Goal: Task Accomplishment & Management: Manage account settings

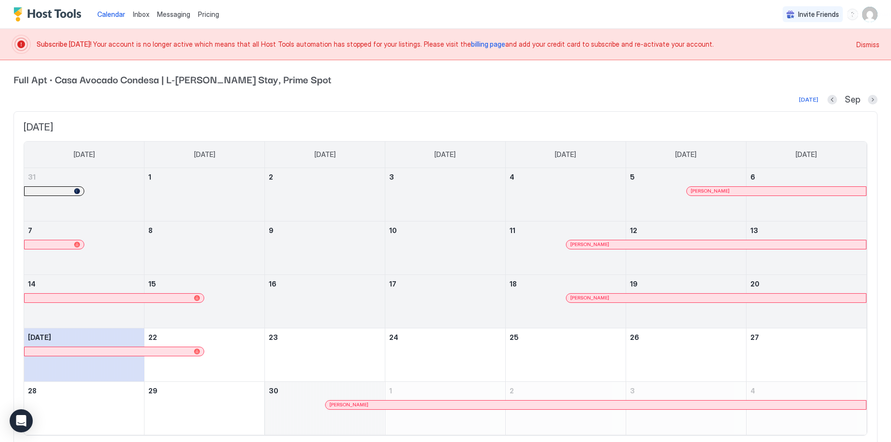
click at [179, 17] on span "Messaging" at bounding box center [173, 14] width 33 height 8
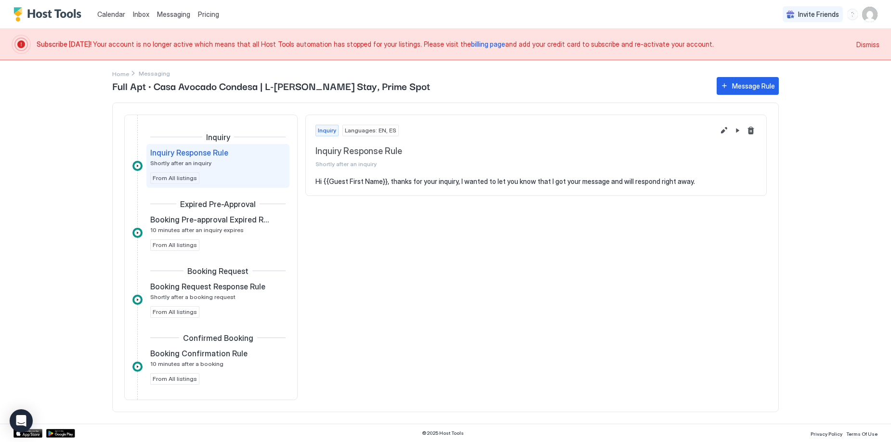
click at [440, 177] on pre "Hi {{Guest First Name}}, thanks for your inquiry, I wanted to let you know that…" at bounding box center [536, 181] width 441 height 9
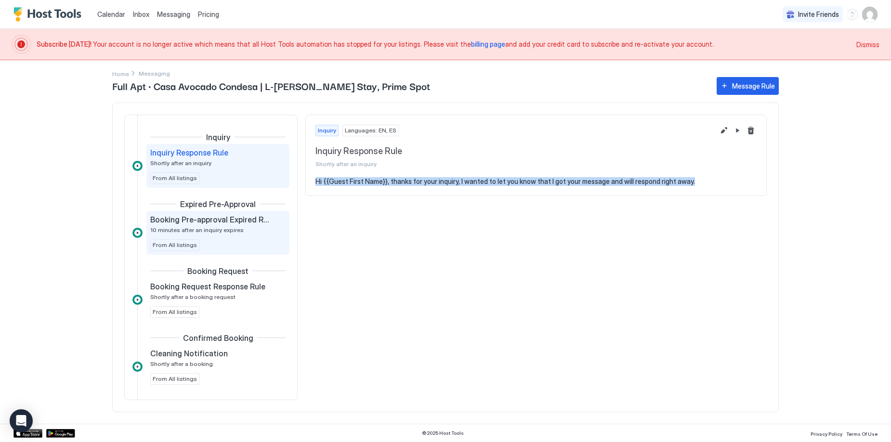
click at [234, 239] on div "Booking Pre-approval Expired Rule 10 minutes after an inquiry expires From All …" at bounding box center [217, 233] width 135 height 36
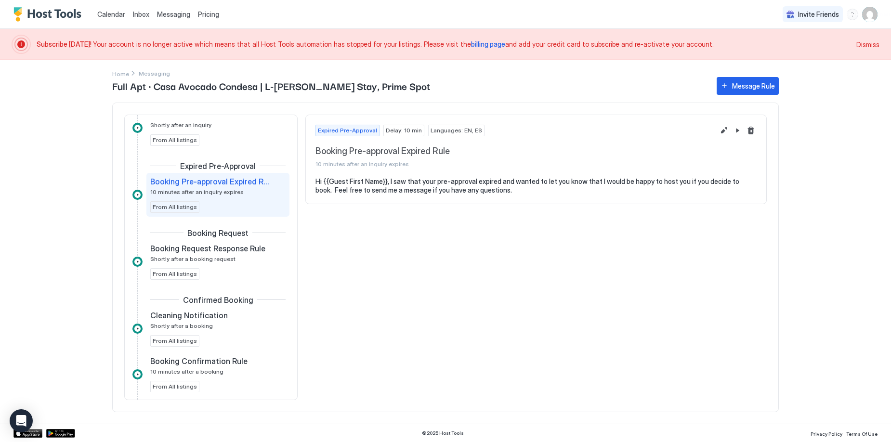
scroll to position [46, 0]
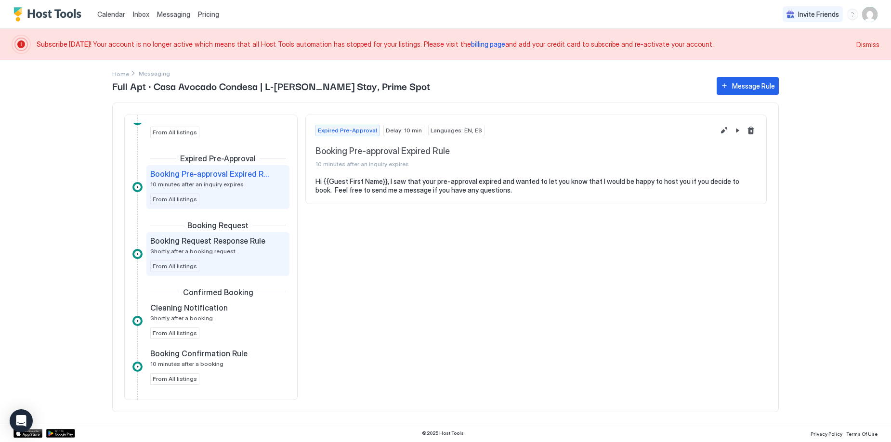
click at [238, 251] on div "Booking Request Response Rule Shortly after a booking request" at bounding box center [211, 245] width 122 height 19
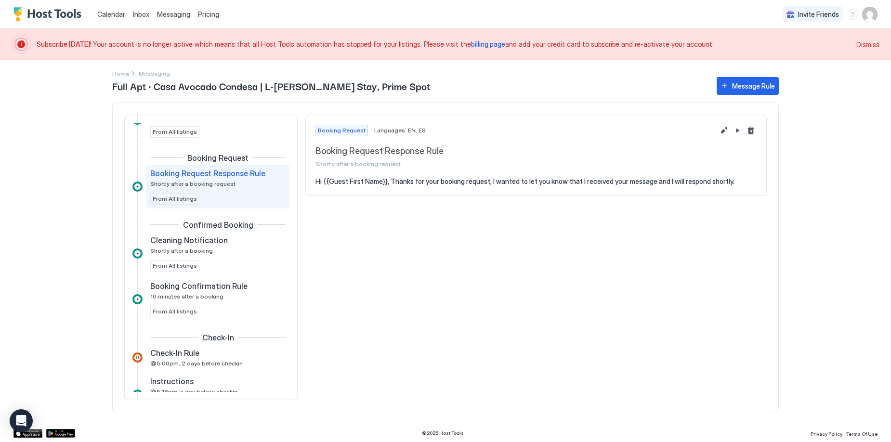
scroll to position [125, 0]
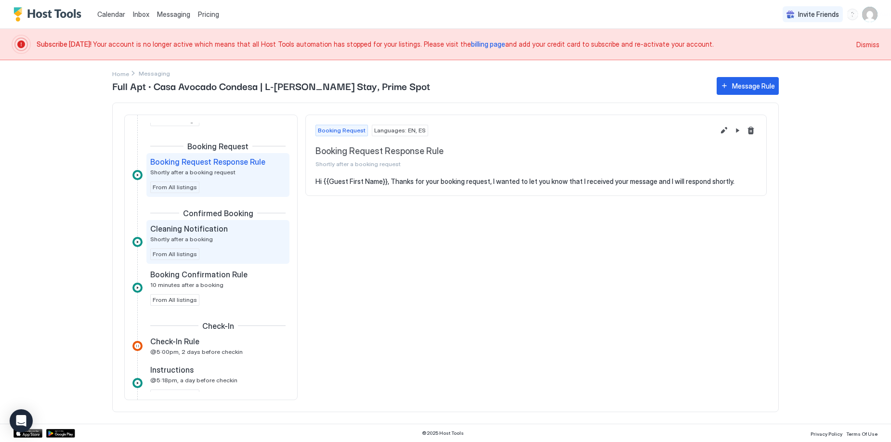
click at [248, 239] on div "Cleaning Notification Shortly after a booking" at bounding box center [211, 233] width 122 height 19
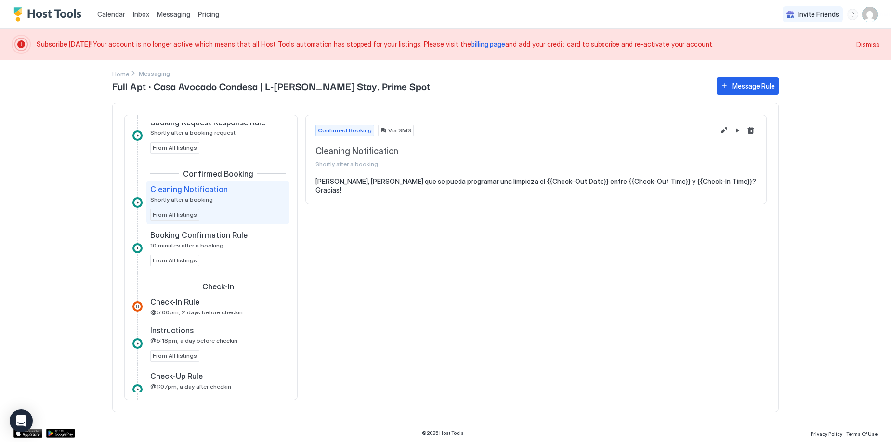
scroll to position [175, 0]
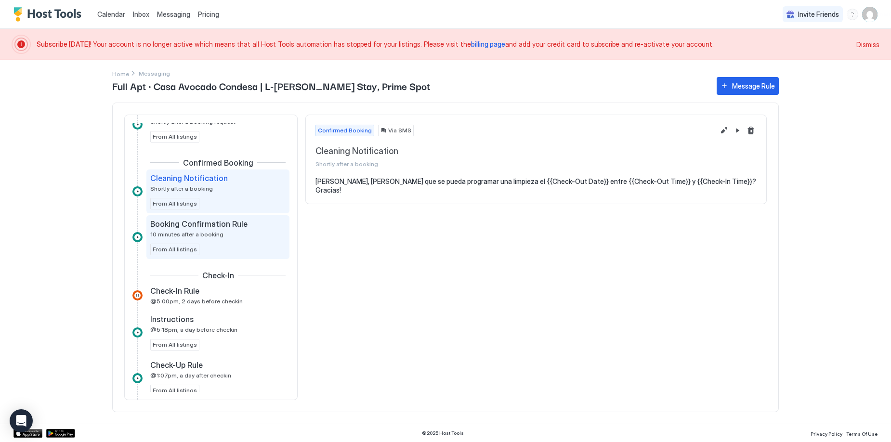
click at [248, 238] on div "Booking Confirmation Rule 10 minutes after a booking" at bounding box center [211, 228] width 122 height 19
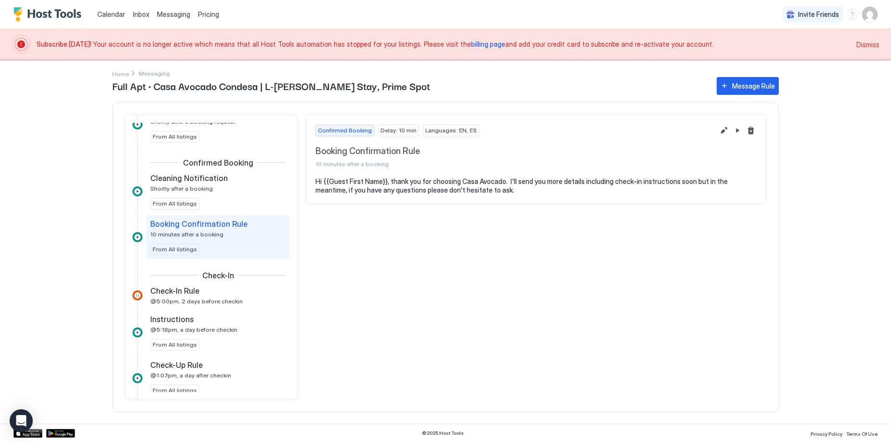
click at [465, 185] on pre "Hi {{Guest First Name}}, thank you for choosing Casa Avocado. I'll send you mor…" at bounding box center [536, 185] width 441 height 17
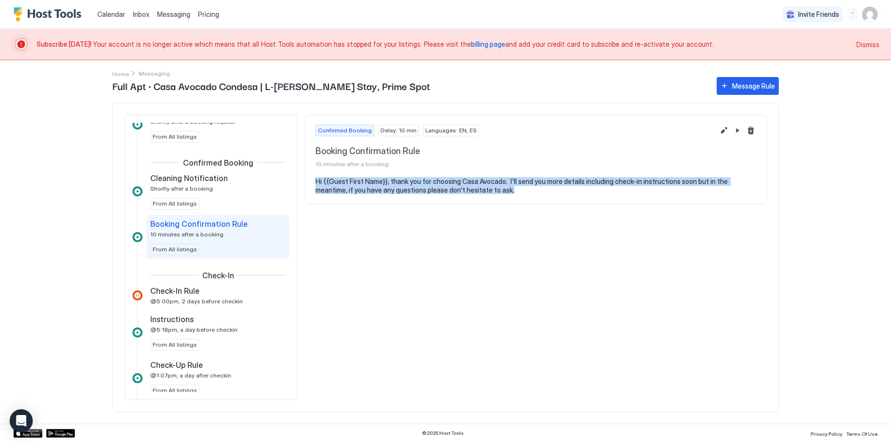
copy pre "Hi {{Guest First Name}}, thank you for choosing Casa Avocado. I'll send you mor…"
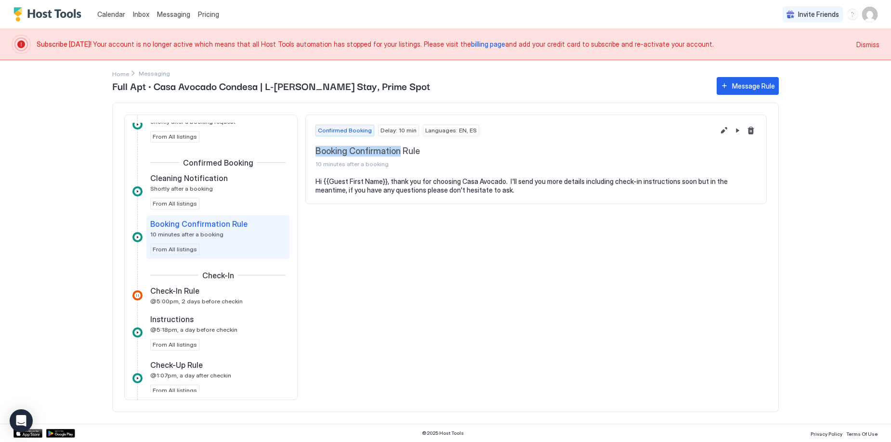
drag, startPoint x: 317, startPoint y: 148, endPoint x: 399, endPoint y: 151, distance: 82.9
click at [399, 151] on span "Booking Confirmation Rule" at bounding box center [515, 151] width 399 height 11
copy span "Booking Confirmation"
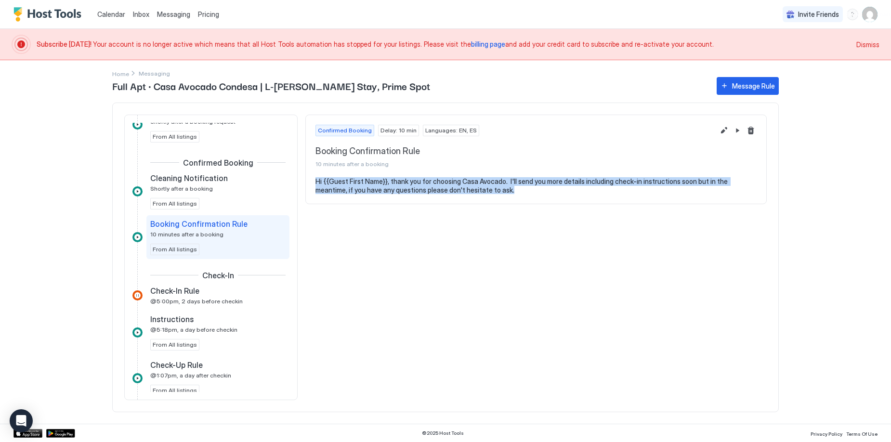
drag, startPoint x: 482, startPoint y: 191, endPoint x: 362, endPoint y: 170, distance: 122.4
click at [362, 170] on div "Confirmed Booking Delay: 10 min Languages: EN, ES Booking Confirmation Rule 10 …" at bounding box center [537, 160] width 462 height 90
copy div "Hi {{Guest First Name}}, thank you for choosing Casa Avocado. I'll send you mor…"
